Goal: Navigation & Orientation: Find specific page/section

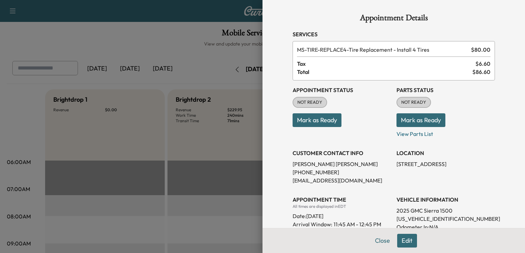
scroll to position [139, 0]
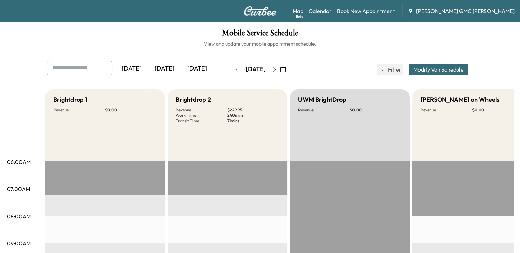
click at [148, 70] on div "[DATE]" at bounding box center [164, 69] width 33 height 16
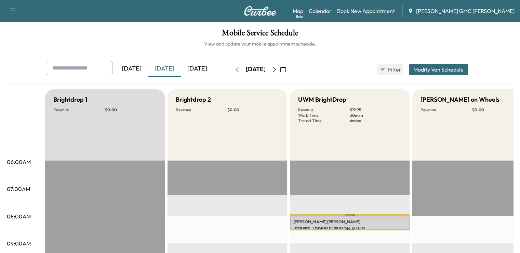
click at [277, 67] on icon "button" at bounding box center [273, 69] width 5 height 5
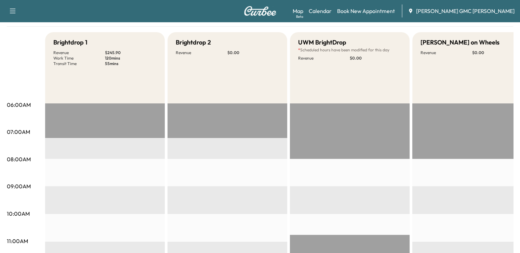
scroll to position [36, 0]
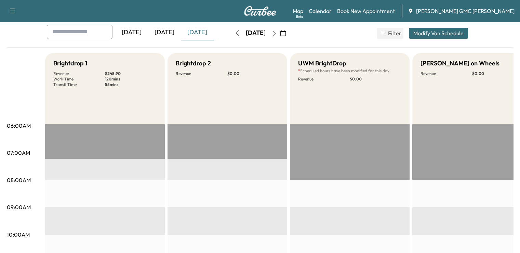
click at [277, 34] on icon "button" at bounding box center [273, 32] width 5 height 5
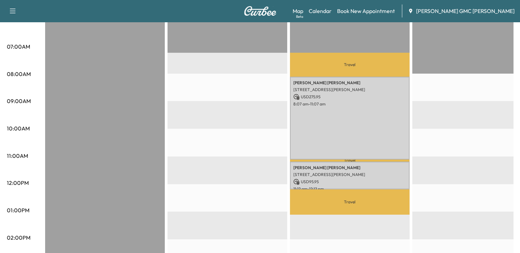
scroll to position [154, 0]
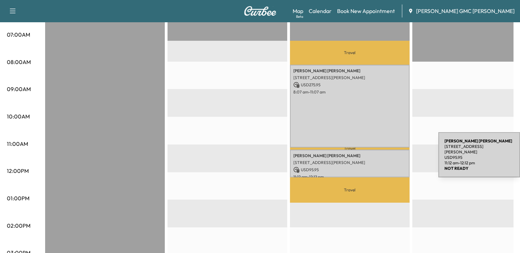
click at [387, 156] on p "[PERSON_NAME]" at bounding box center [349, 155] width 113 height 5
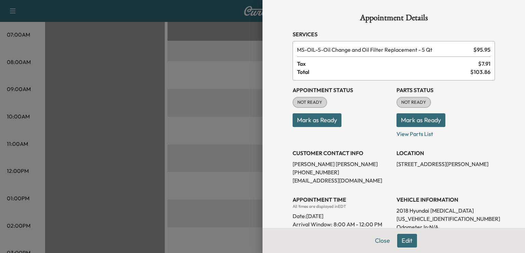
click at [243, 154] on div at bounding box center [262, 126] width 525 height 253
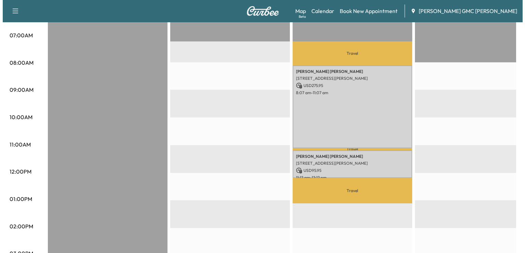
scroll to position [154, 0]
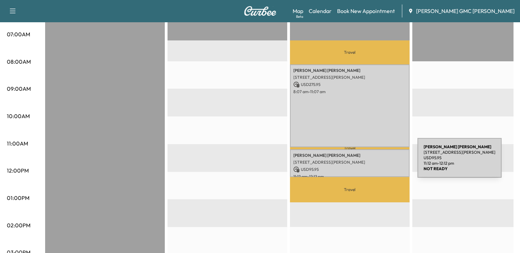
click at [366, 162] on p "[STREET_ADDRESS][PERSON_NAME]" at bounding box center [349, 161] width 113 height 5
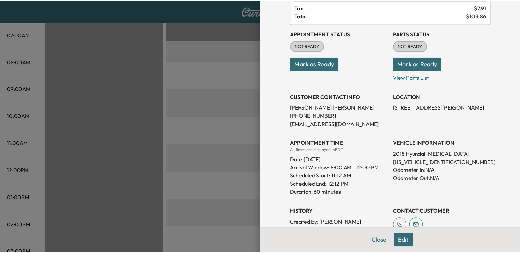
scroll to position [55, 0]
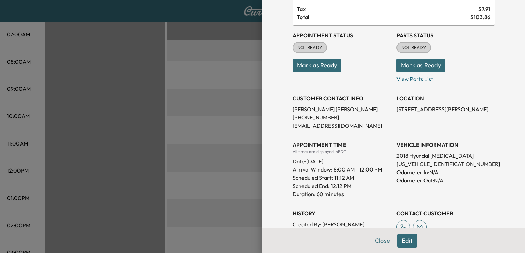
click at [210, 159] on div at bounding box center [262, 126] width 525 height 253
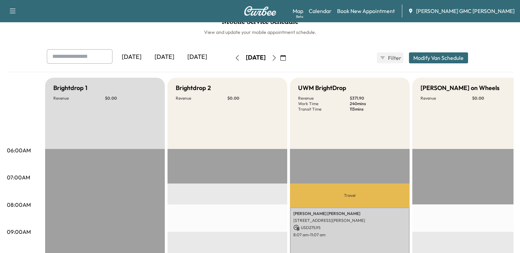
scroll to position [1, 0]
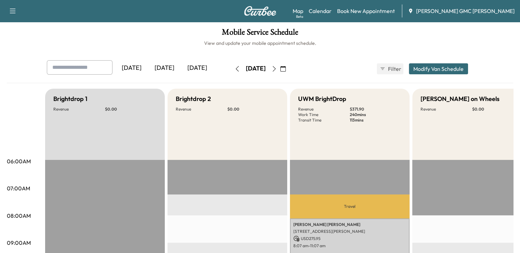
click at [280, 68] on button "button" at bounding box center [274, 68] width 12 height 11
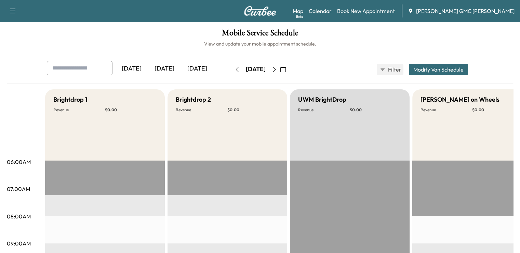
click at [280, 69] on button "button" at bounding box center [274, 69] width 12 height 11
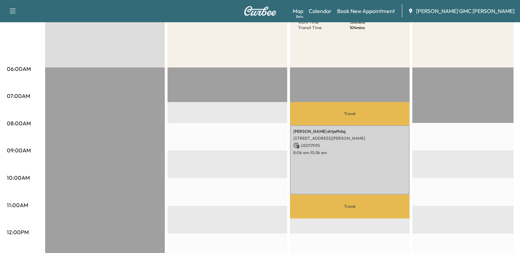
scroll to position [94, 0]
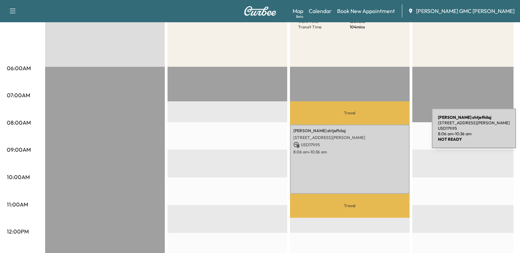
click at [380, 132] on div "[PERSON_NAME] [STREET_ADDRESS] USD 179.95 8:06 am - 10:36 am" at bounding box center [350, 158] width 120 height 69
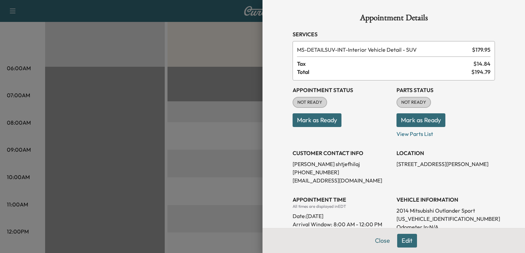
click at [229, 190] on div at bounding box center [262, 126] width 525 height 253
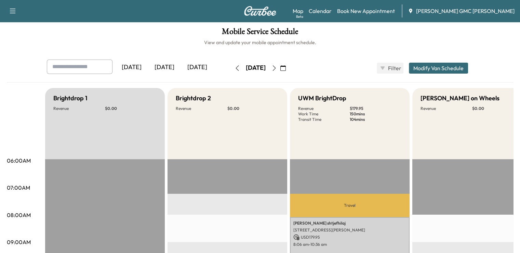
scroll to position [0, 0]
